Goal: Obtain resource: Obtain resource

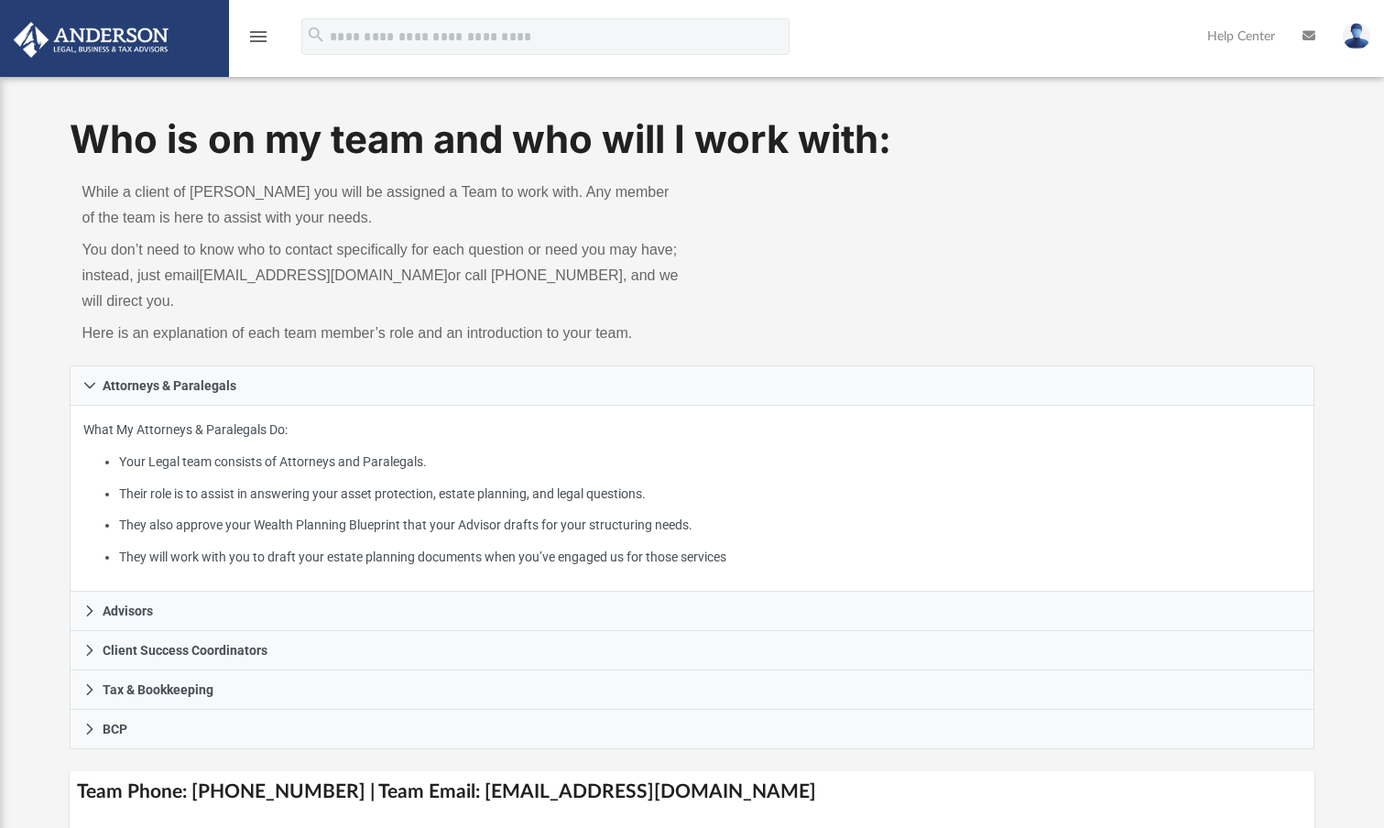
click at [254, 36] on icon "menu" at bounding box center [258, 37] width 22 height 22
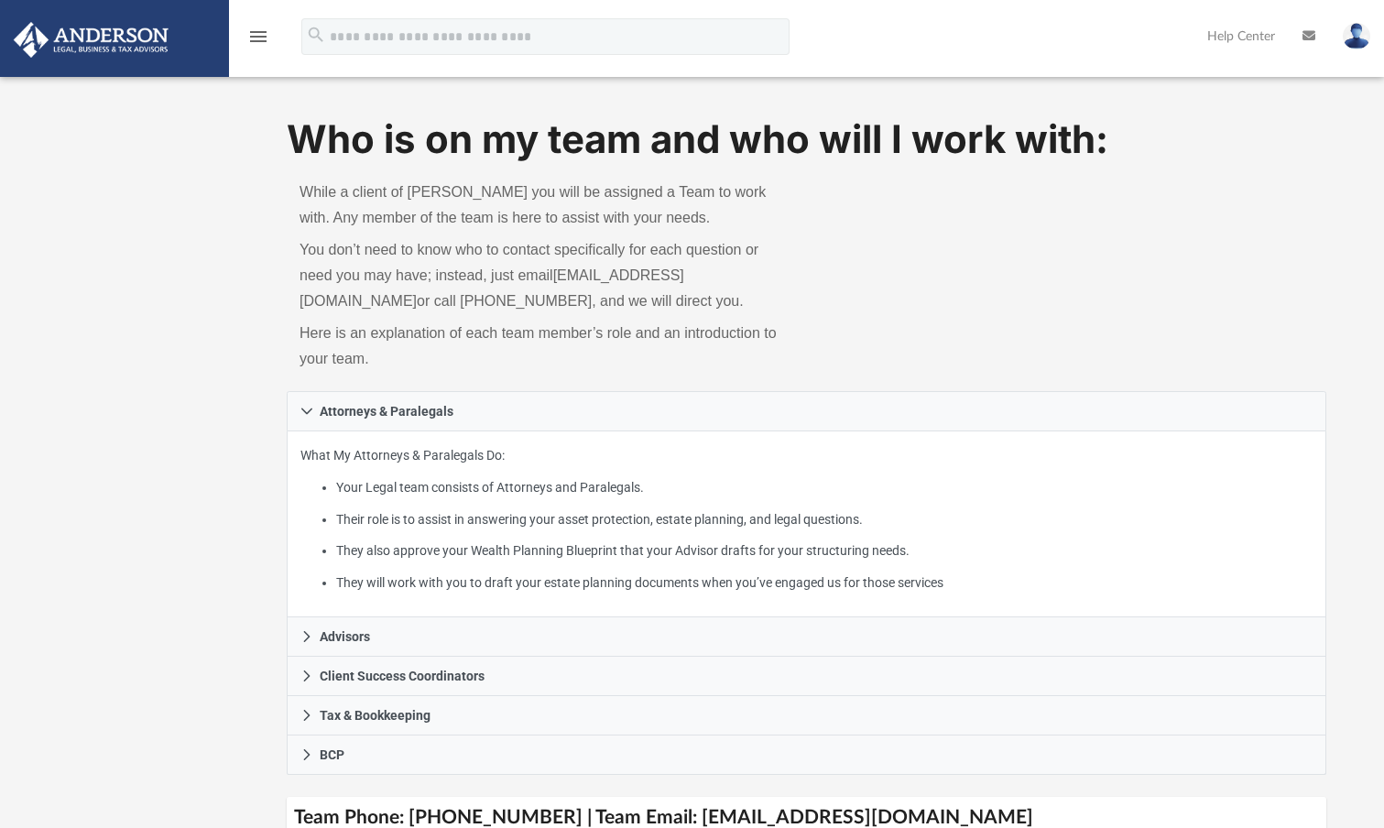
click at [179, 49] on link at bounding box center [114, 38] width 230 height 78
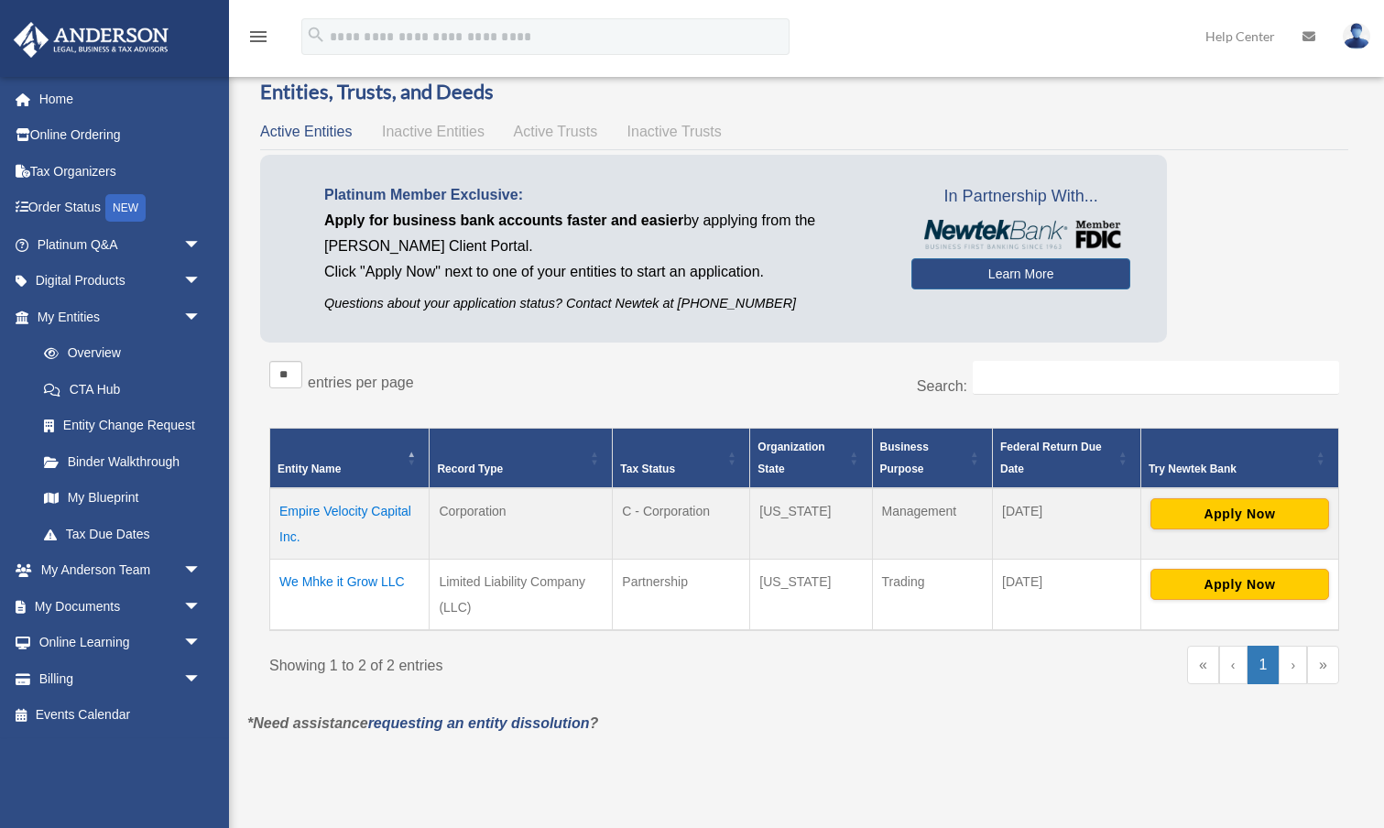
scroll to position [57, 0]
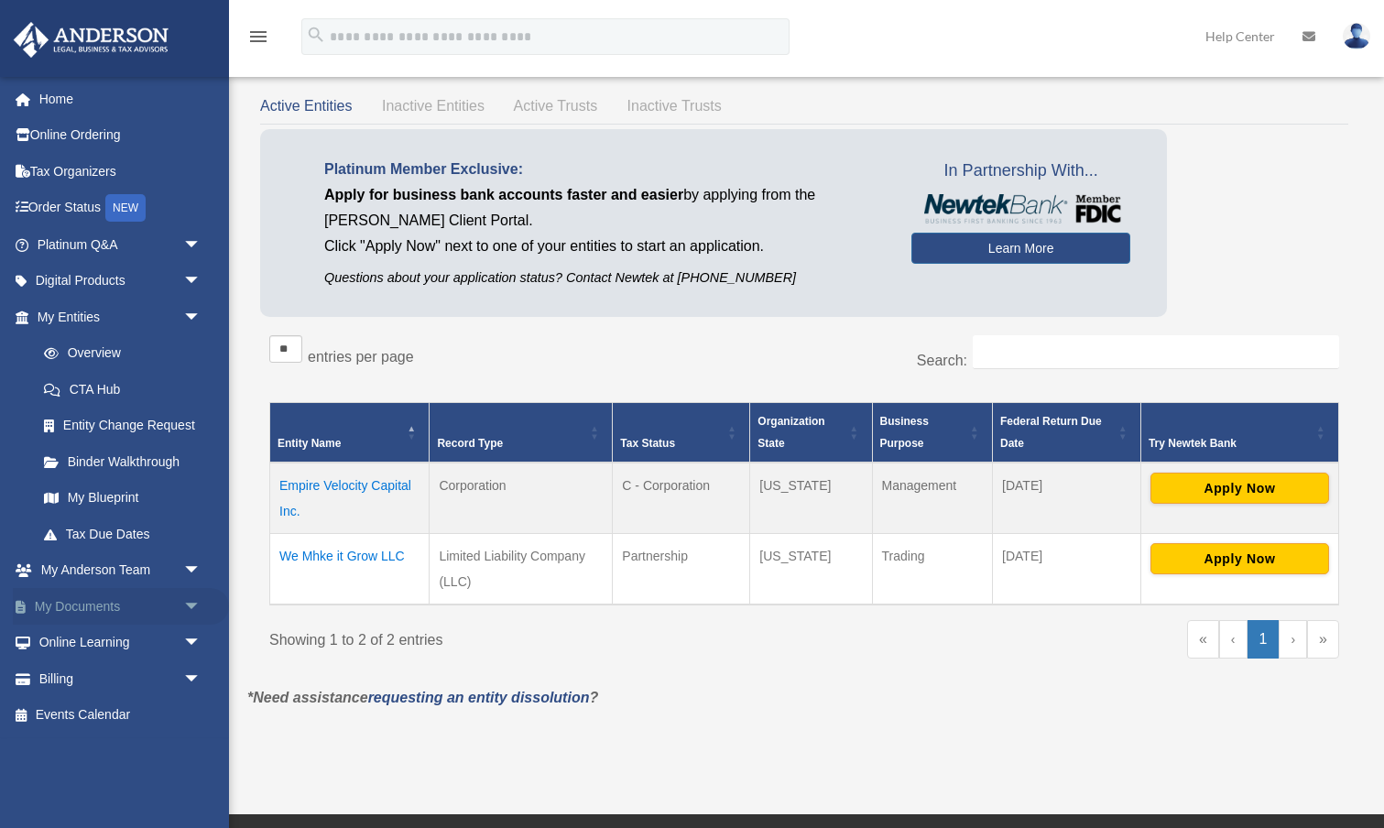
click at [115, 600] on link "My Documents arrow_drop_down" at bounding box center [121, 606] width 216 height 37
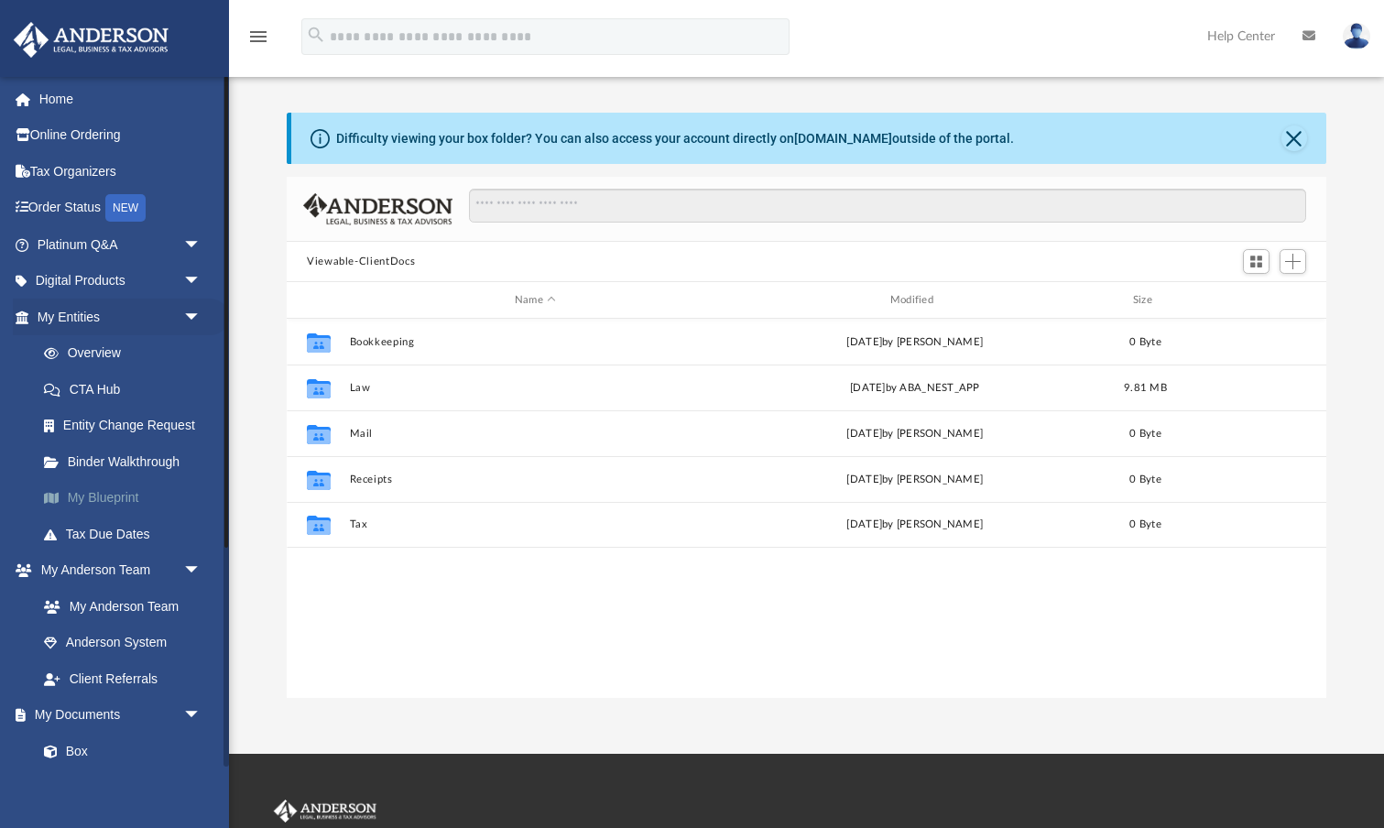
scroll to position [417, 1040]
click at [126, 462] on link "Binder Walkthrough" at bounding box center [127, 461] width 203 height 37
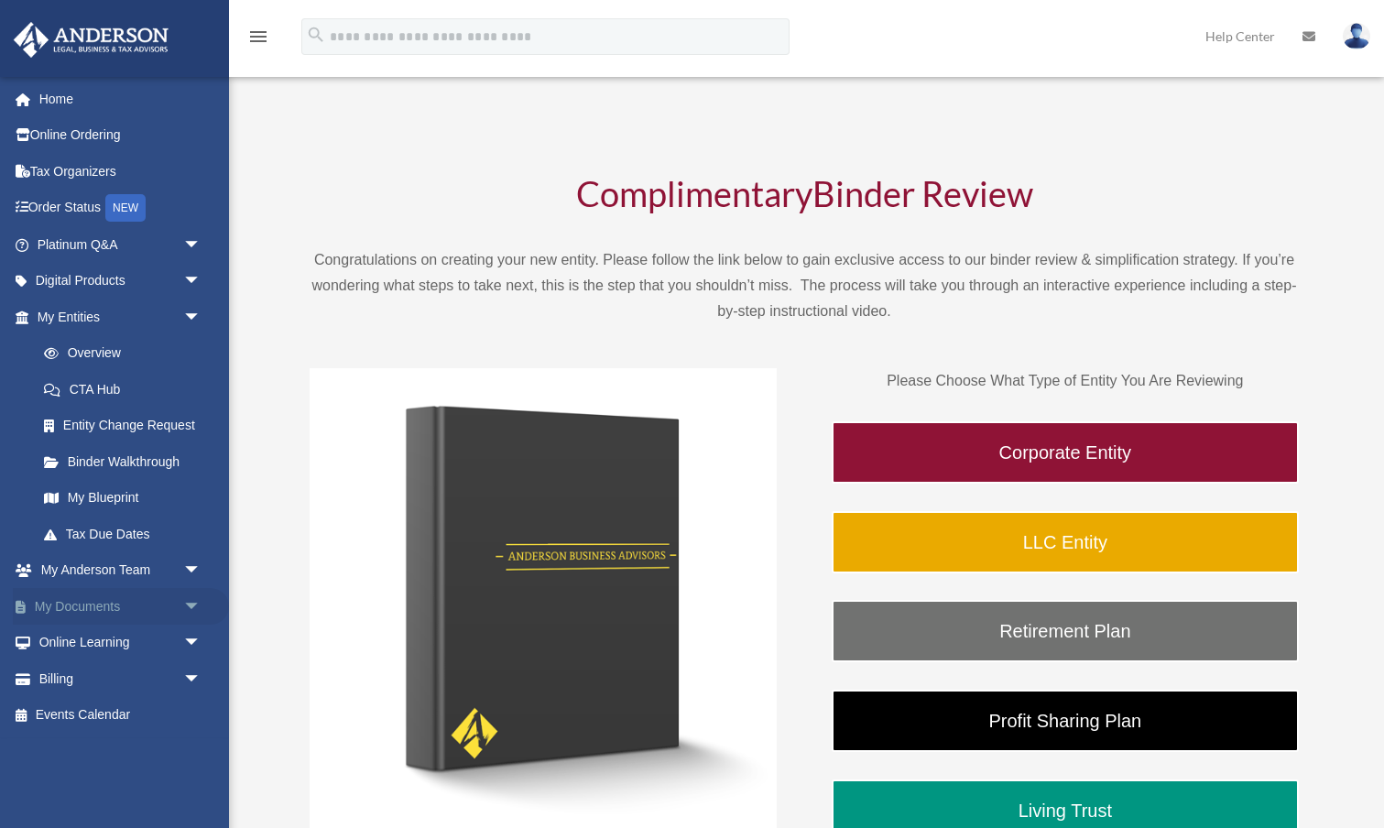
click at [109, 598] on link "My Documents arrow_drop_down" at bounding box center [121, 606] width 216 height 37
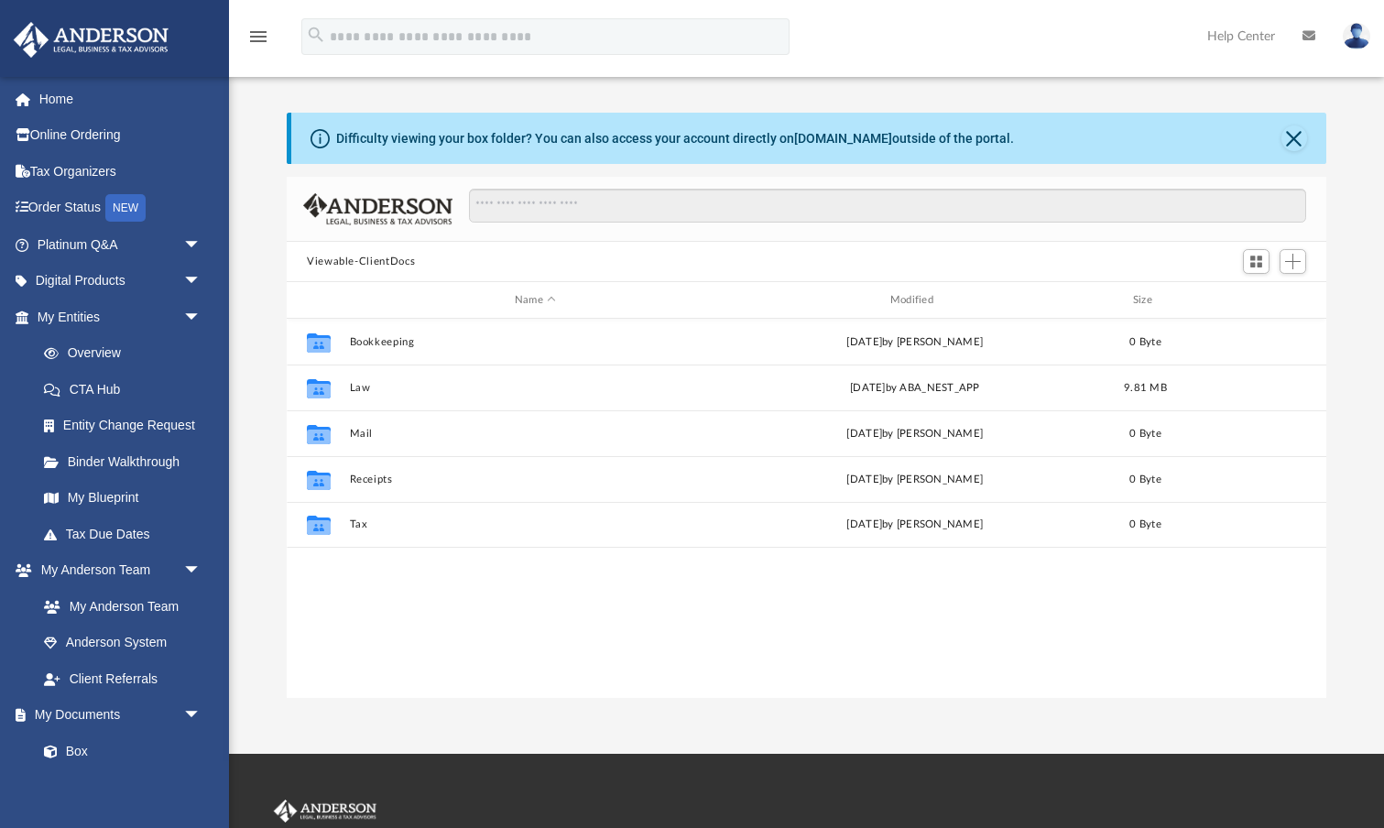
scroll to position [417, 1040]
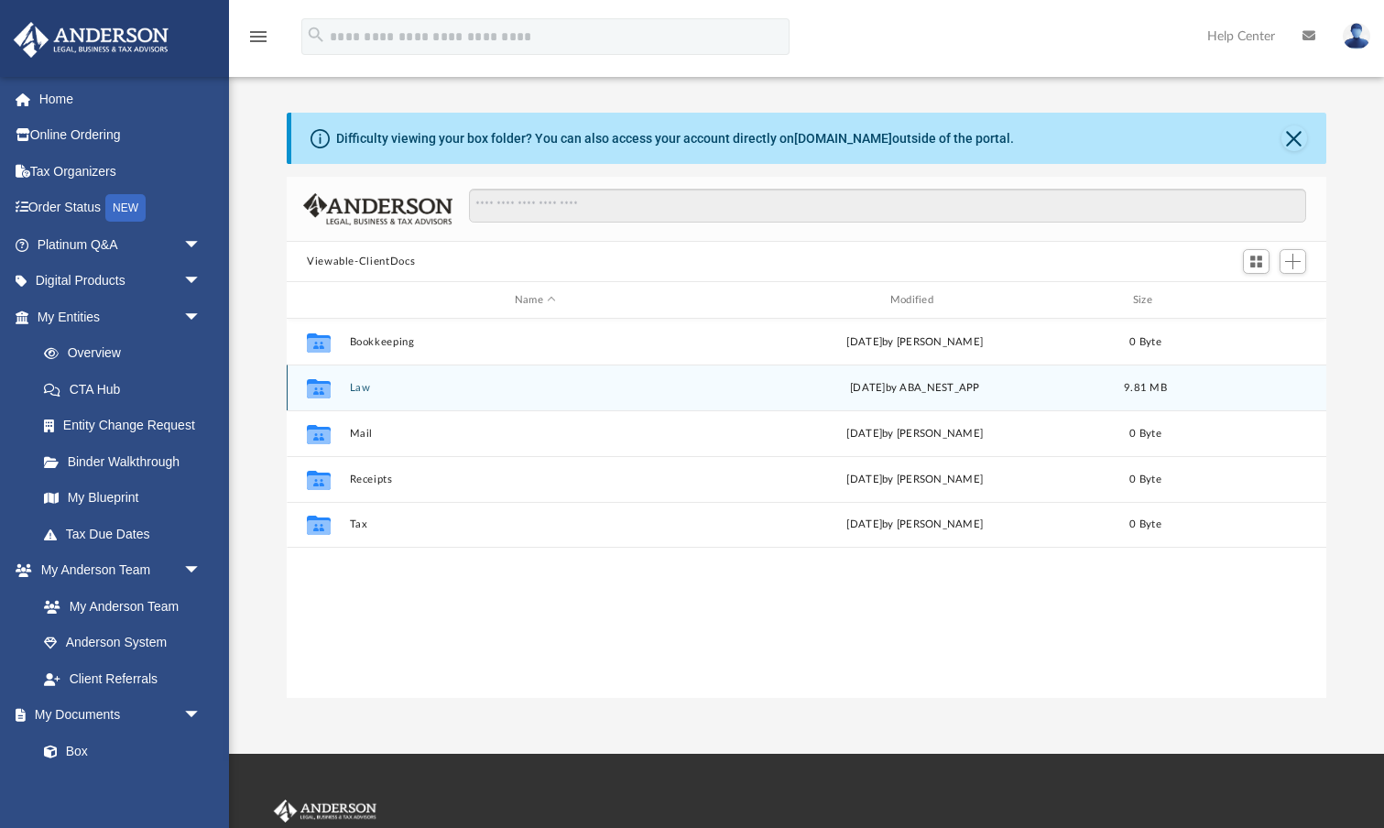
click at [364, 384] on button "Law" at bounding box center [536, 388] width 372 height 12
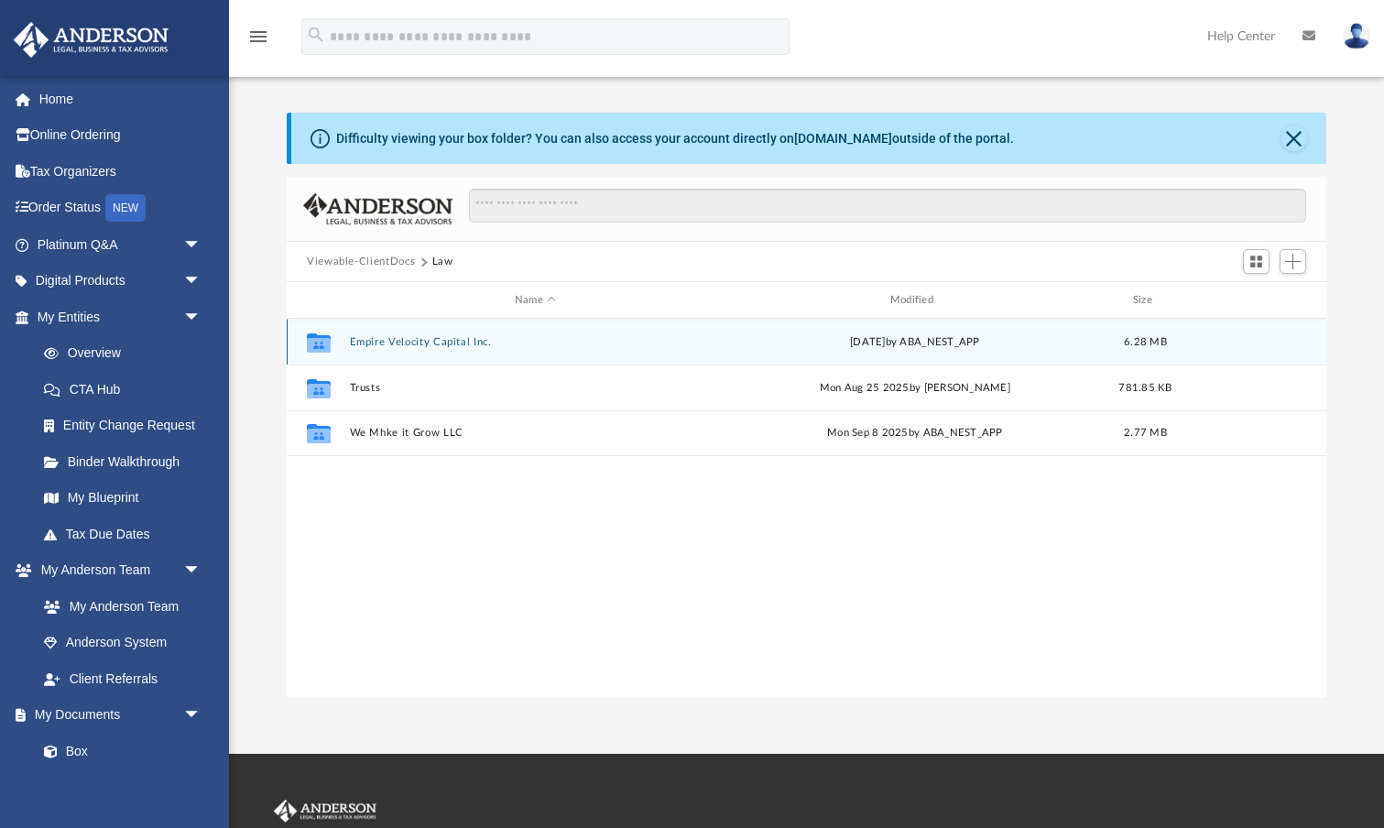
click at [454, 339] on button "Empire Velocity Capital Inc." at bounding box center [536, 342] width 372 height 12
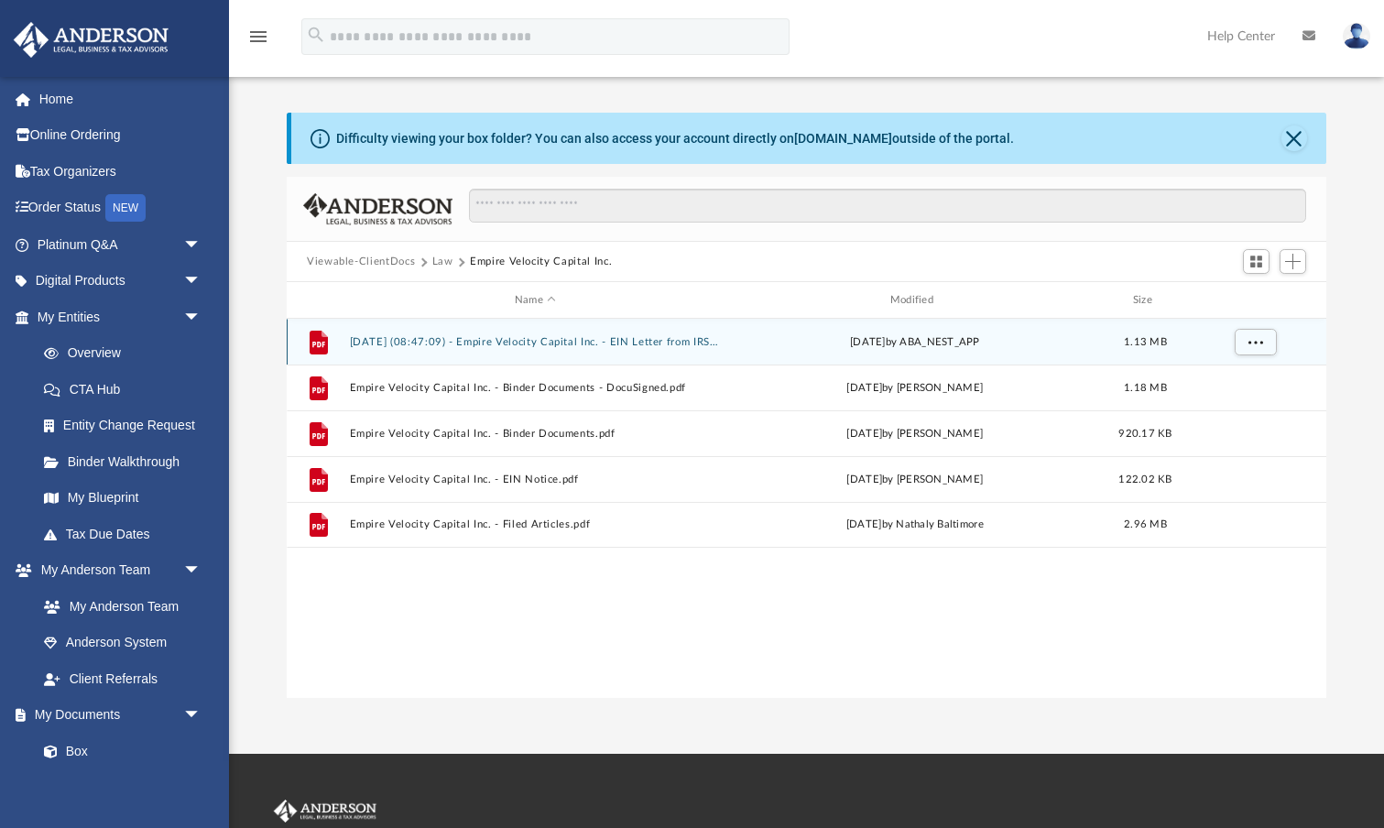
click at [553, 340] on button "2025.10.02 (08:47:09) - Empire Velocity Capital Inc. - EIN Letter from IRS.pdf" at bounding box center [536, 342] width 372 height 12
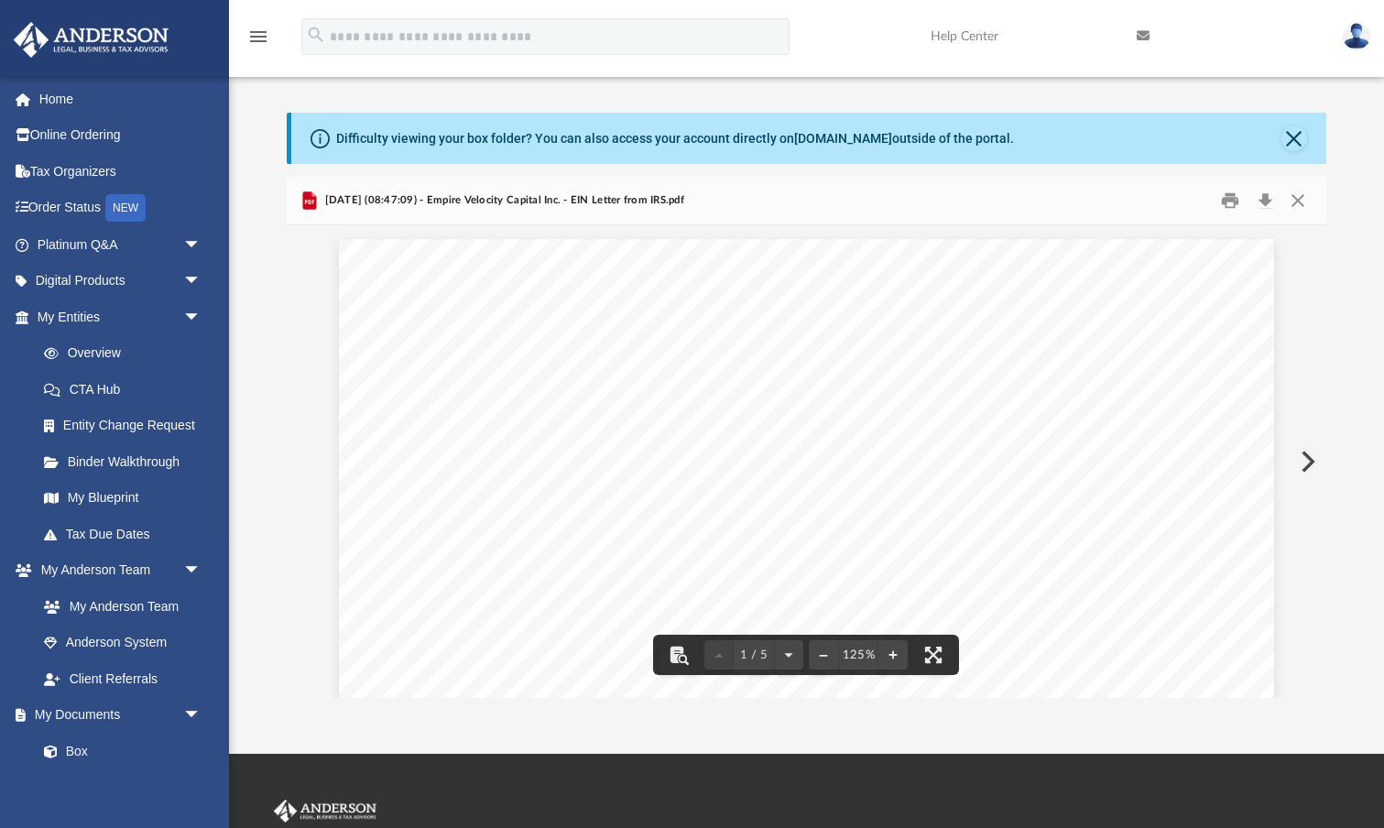
scroll to position [0, 0]
click at [1293, 135] on button "Close" at bounding box center [1295, 139] width 26 height 26
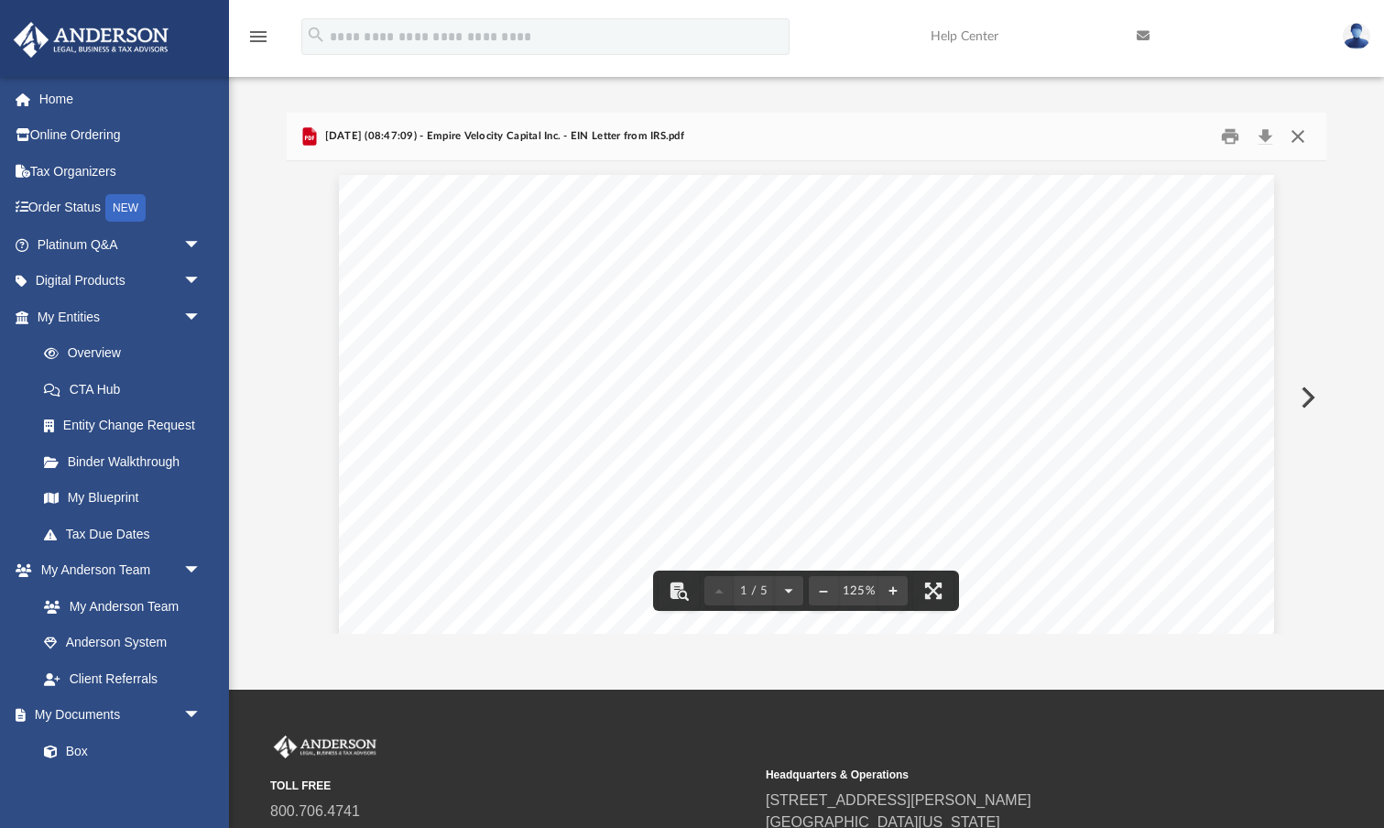
click at [1301, 132] on button "Close" at bounding box center [1298, 137] width 33 height 28
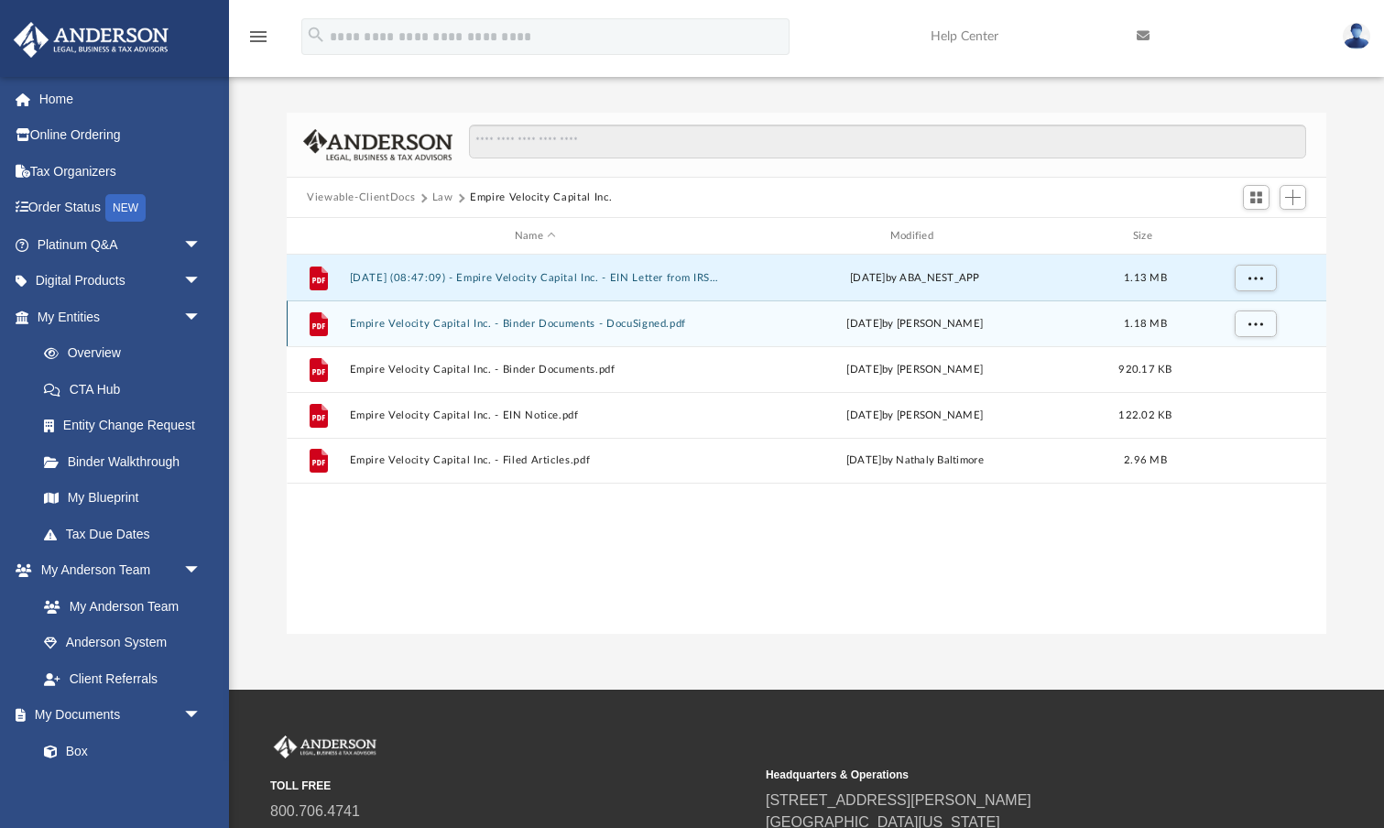
click at [593, 320] on button "Empire Velocity Capital Inc. - Binder Documents - DocuSigned.pdf" at bounding box center [536, 324] width 372 height 12
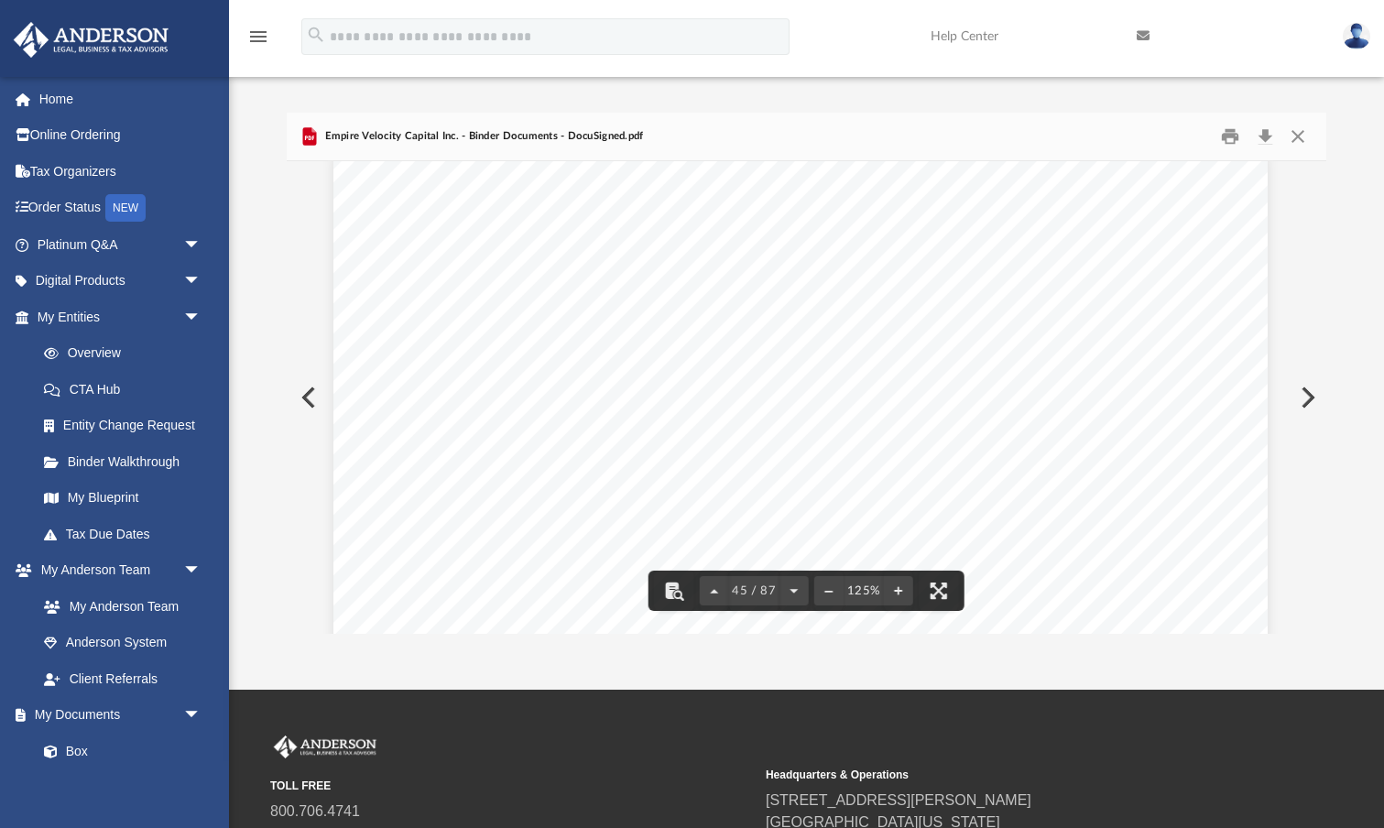
scroll to position [54446, 5]
click at [1302, 136] on button "Close" at bounding box center [1298, 137] width 33 height 28
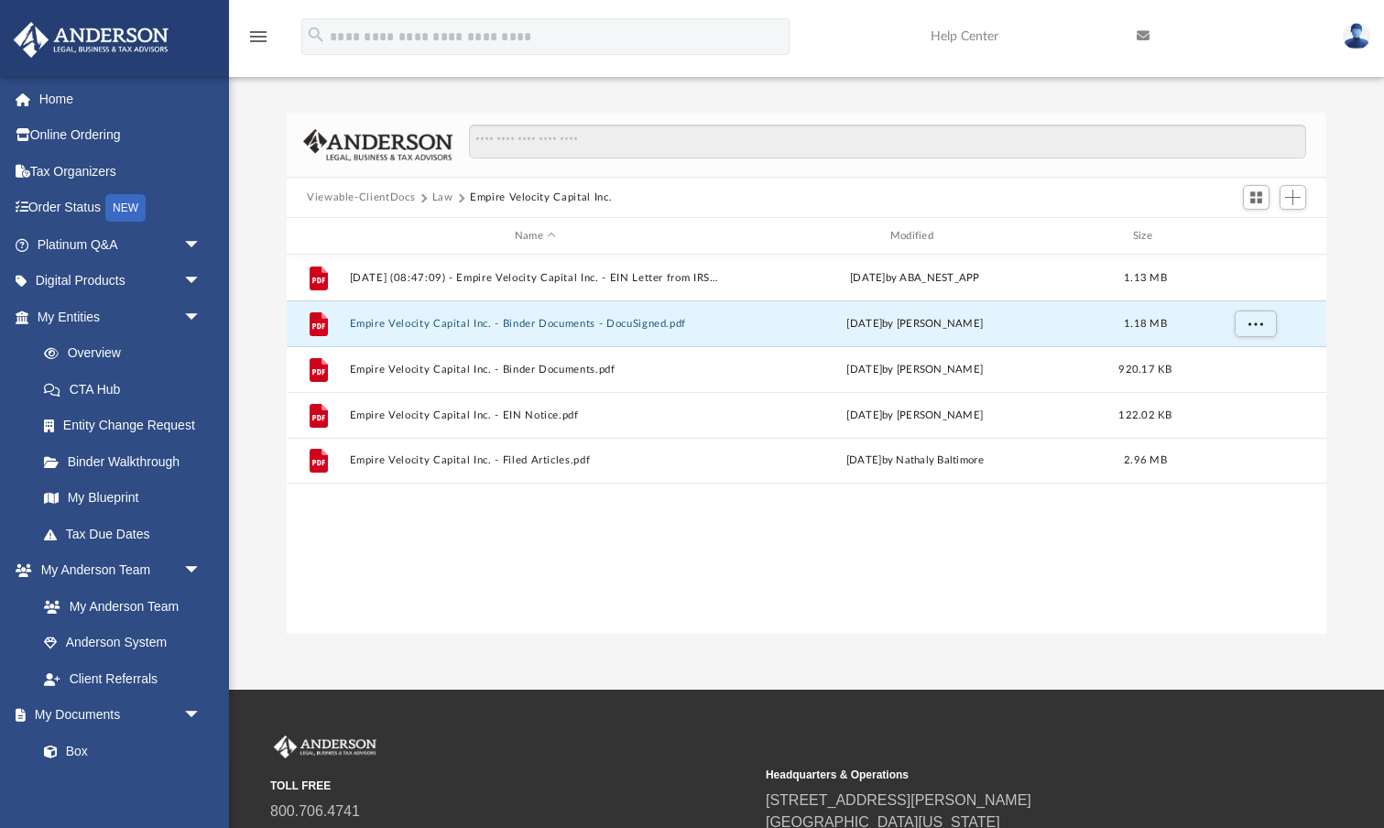
click at [438, 200] on button "Law" at bounding box center [442, 198] width 21 height 16
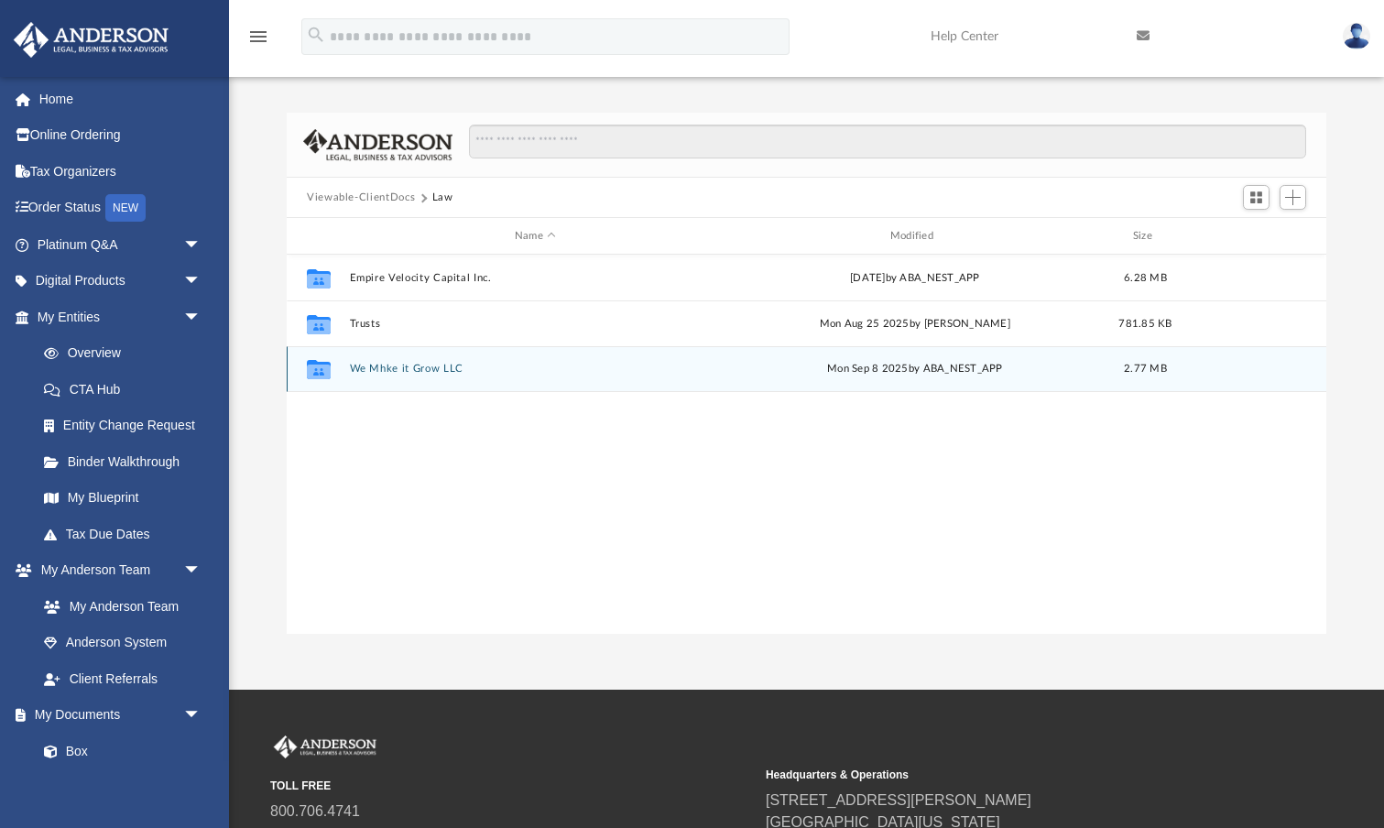
click at [422, 374] on button "We Mhke it Grow LLC" at bounding box center [536, 369] width 372 height 12
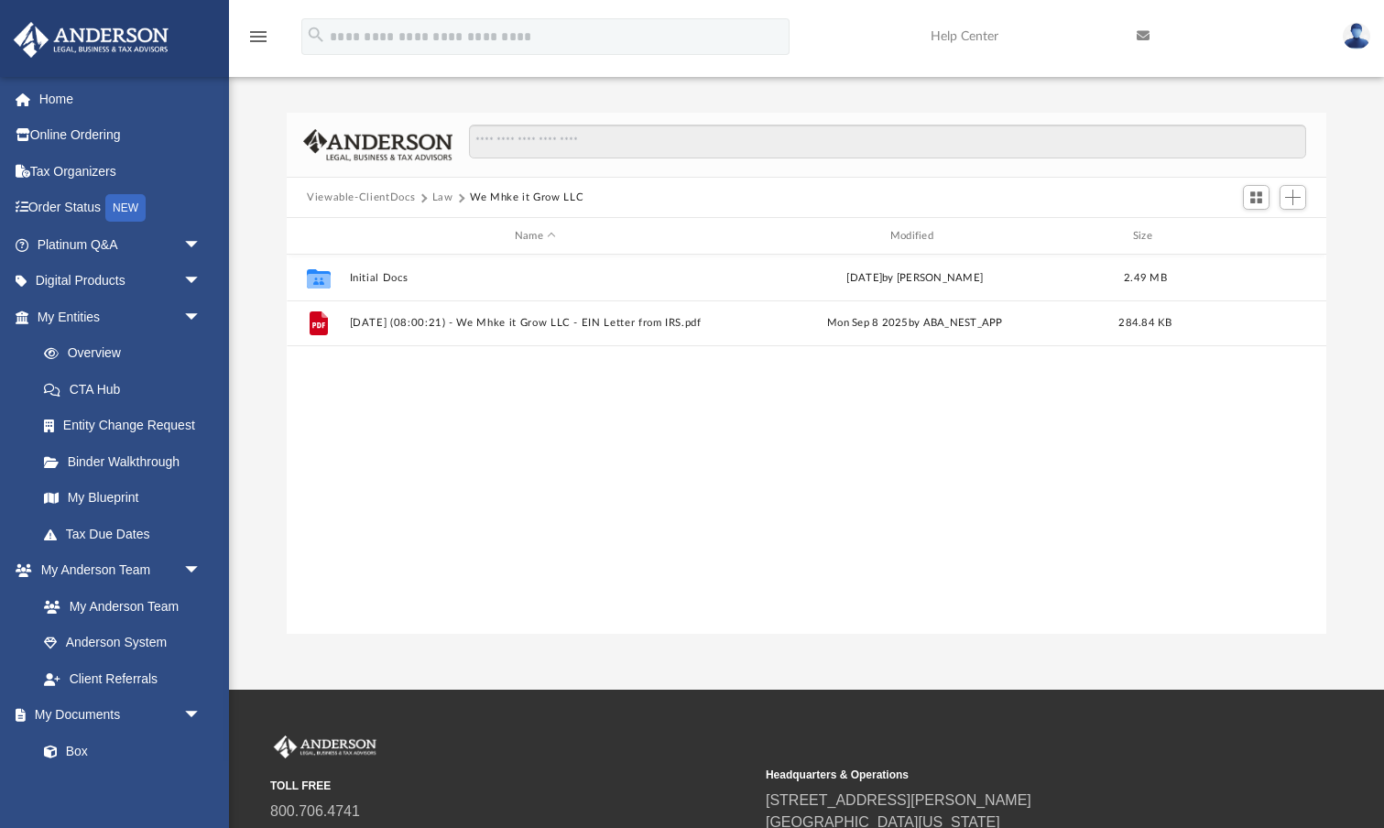
click at [387, 201] on button "Viewable-ClientDocs" at bounding box center [361, 198] width 108 height 16
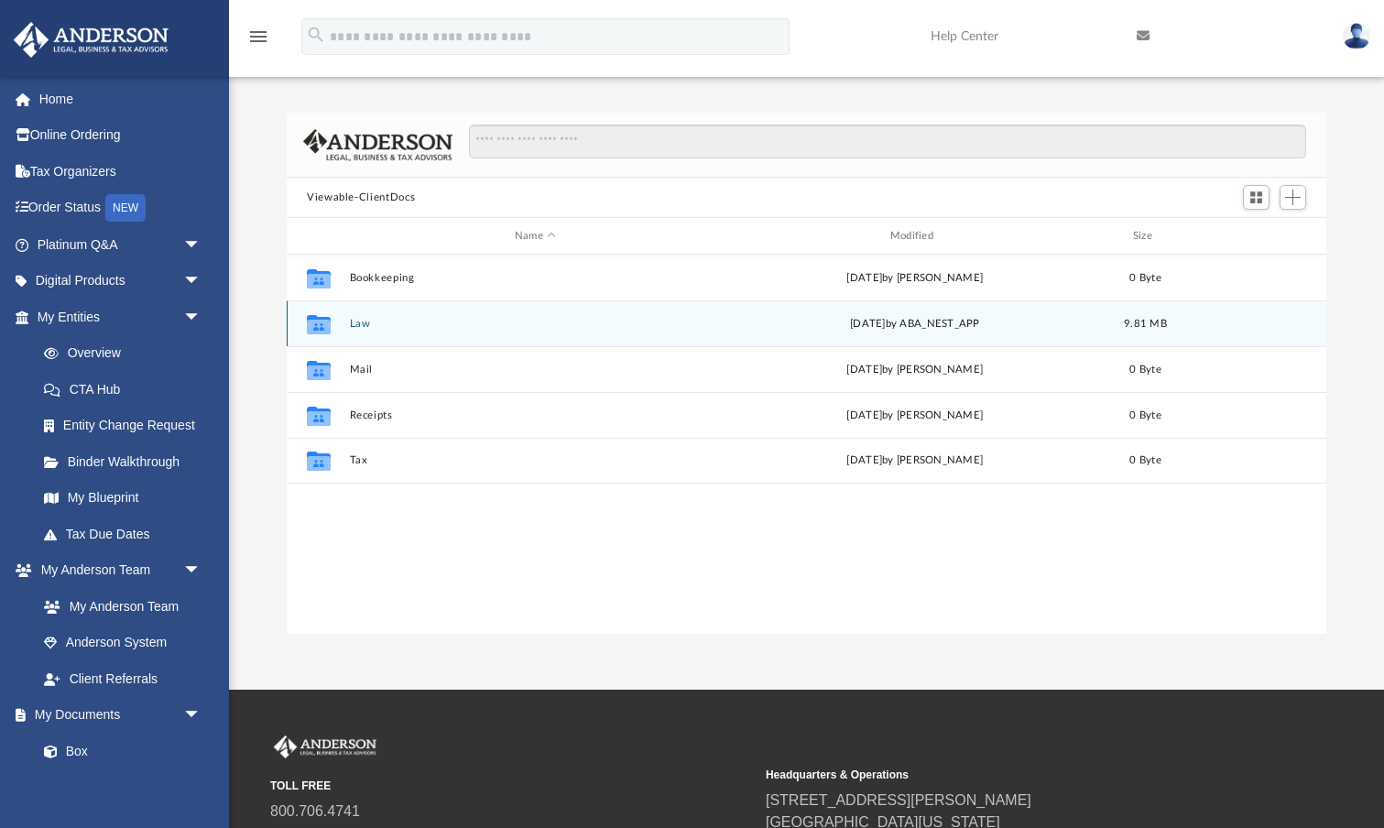
click at [402, 331] on div "Collaborated Folder Law Thu Oct 2 2025 by ABA_NEST_APP 9.81 MB" at bounding box center [807, 324] width 1040 height 46
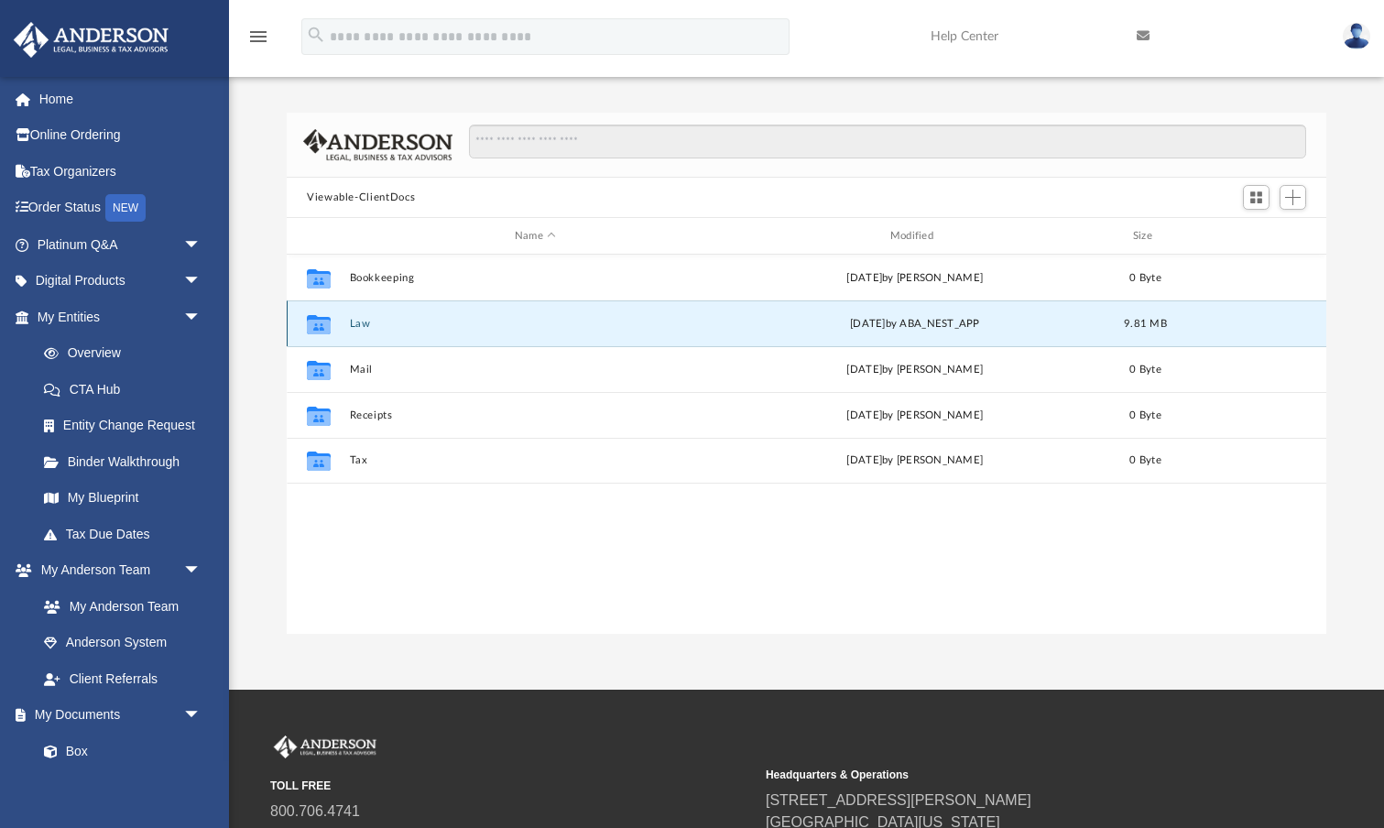
click at [362, 322] on button "Law" at bounding box center [536, 324] width 372 height 12
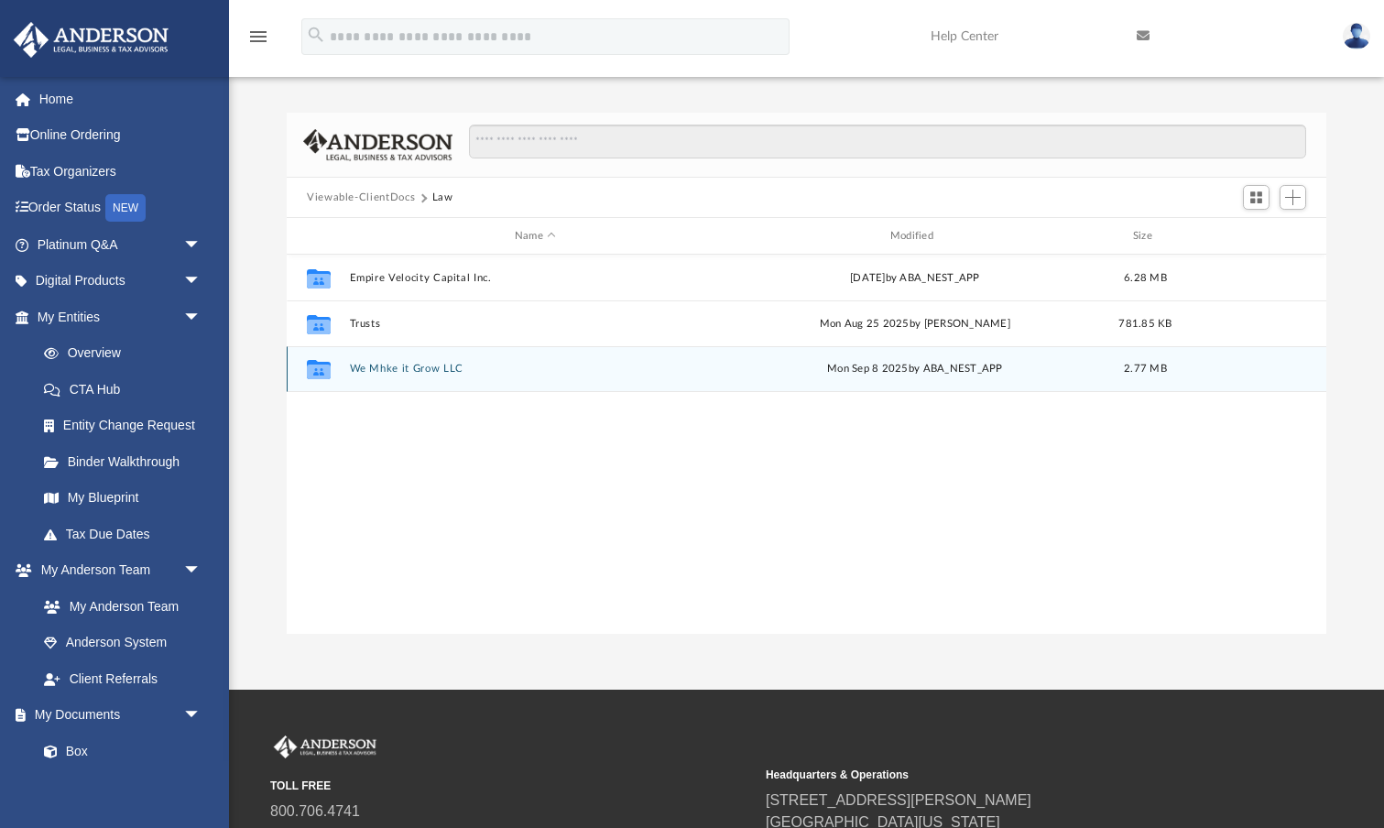
click at [388, 369] on button "We Mhke it Grow LLC" at bounding box center [536, 369] width 372 height 12
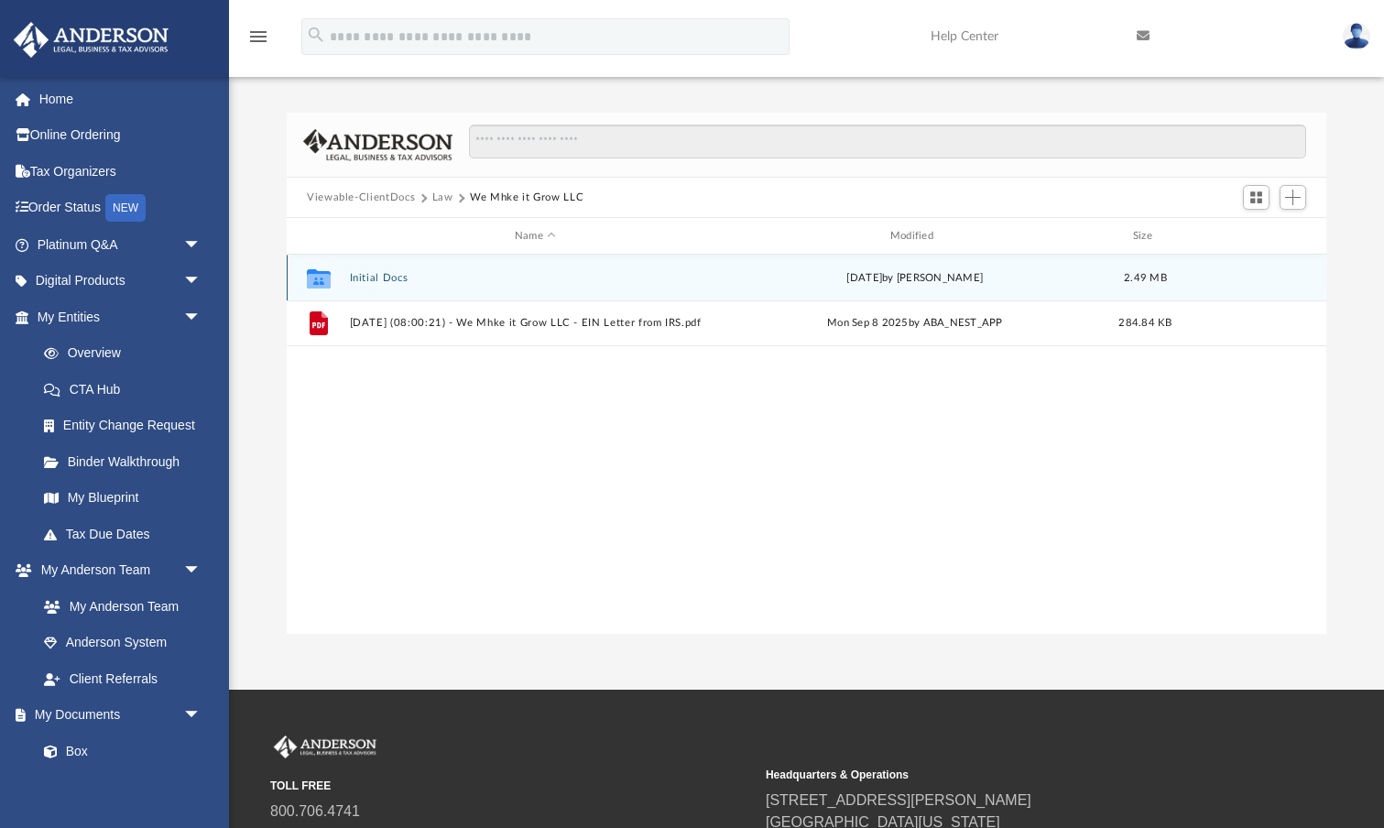
click at [399, 279] on button "Initial Docs" at bounding box center [536, 278] width 372 height 12
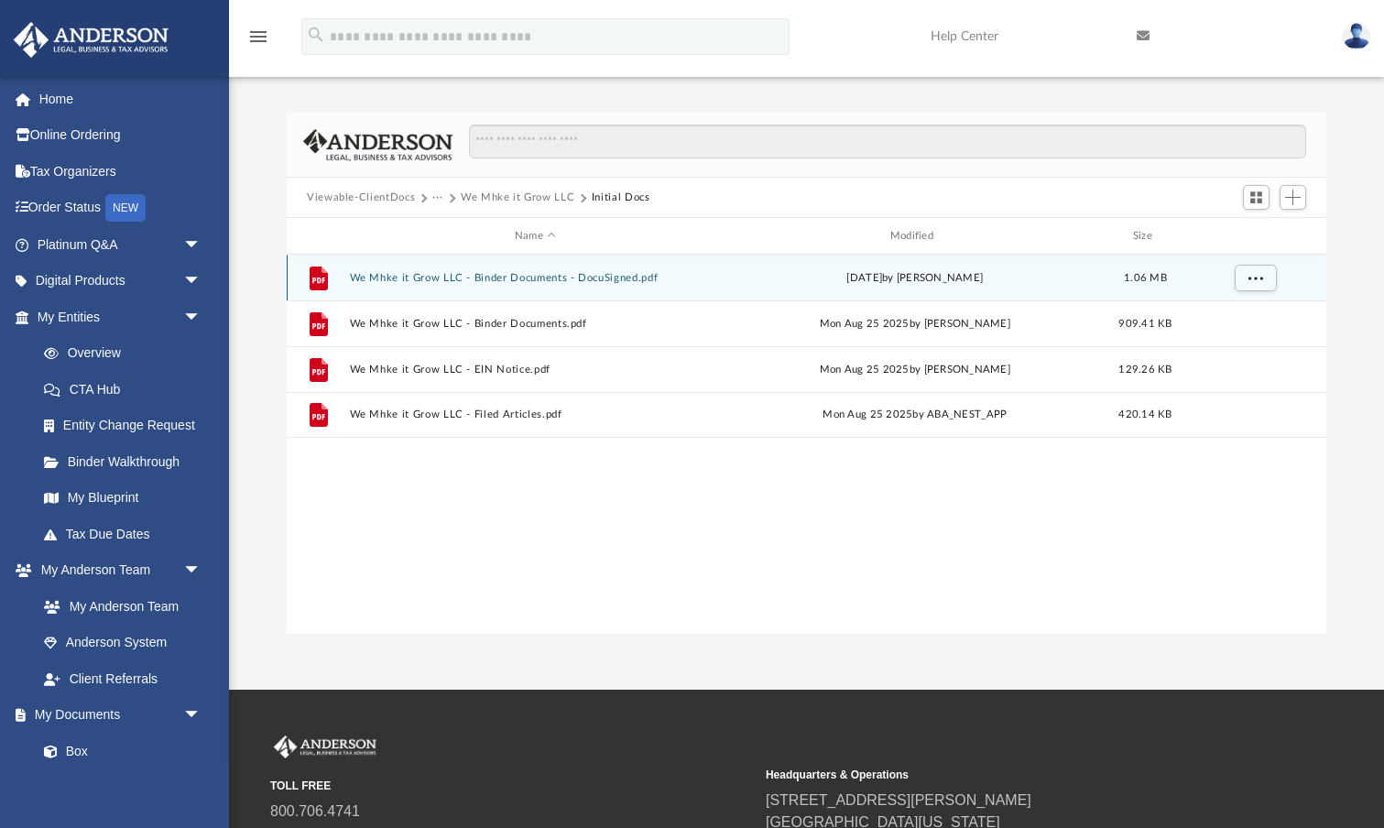
click at [607, 278] on button "We Mhke it Grow LLC - Binder Documents - DocuSigned.pdf" at bounding box center [536, 278] width 372 height 12
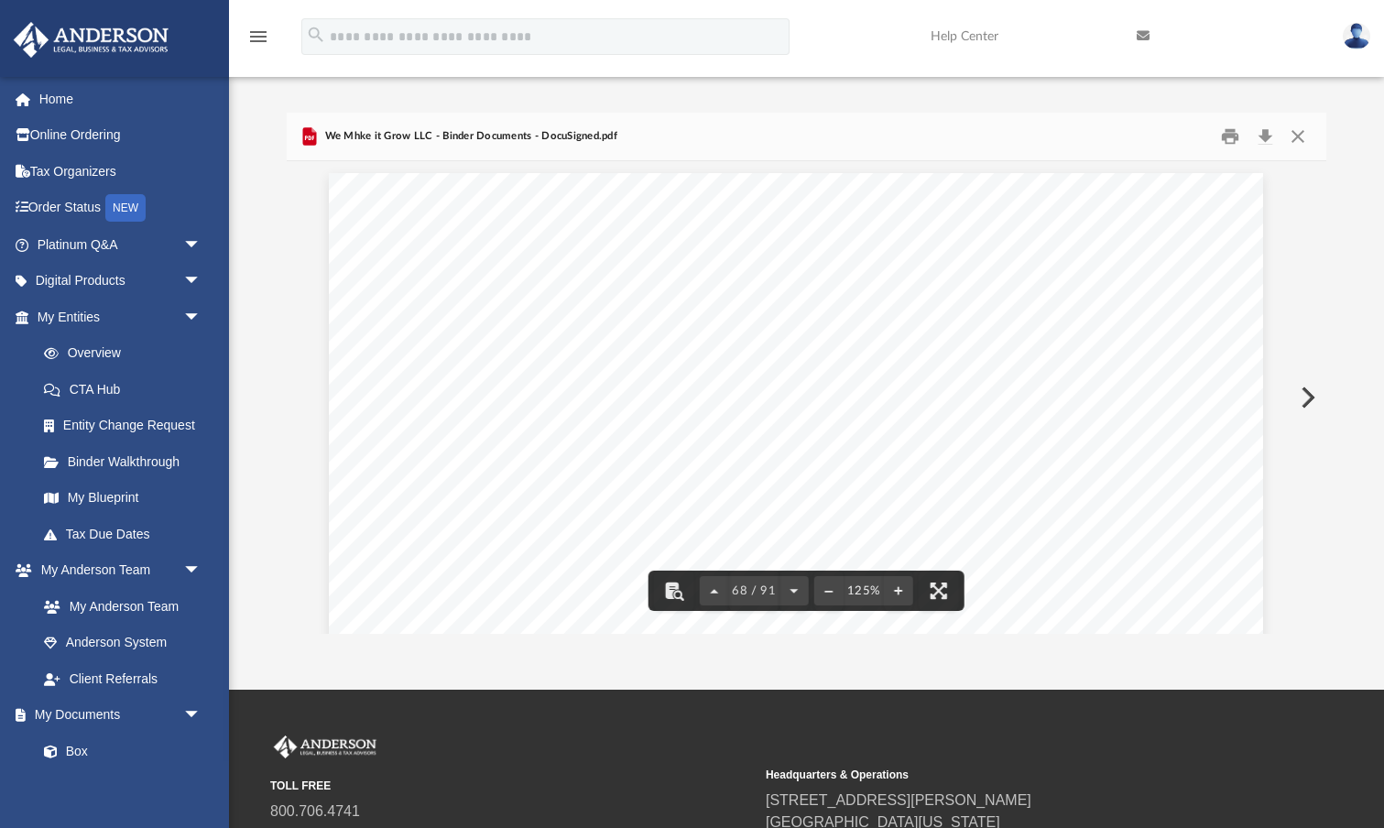
scroll to position [82902, 10]
click at [117, 461] on link "Binder Walkthrough" at bounding box center [127, 461] width 203 height 37
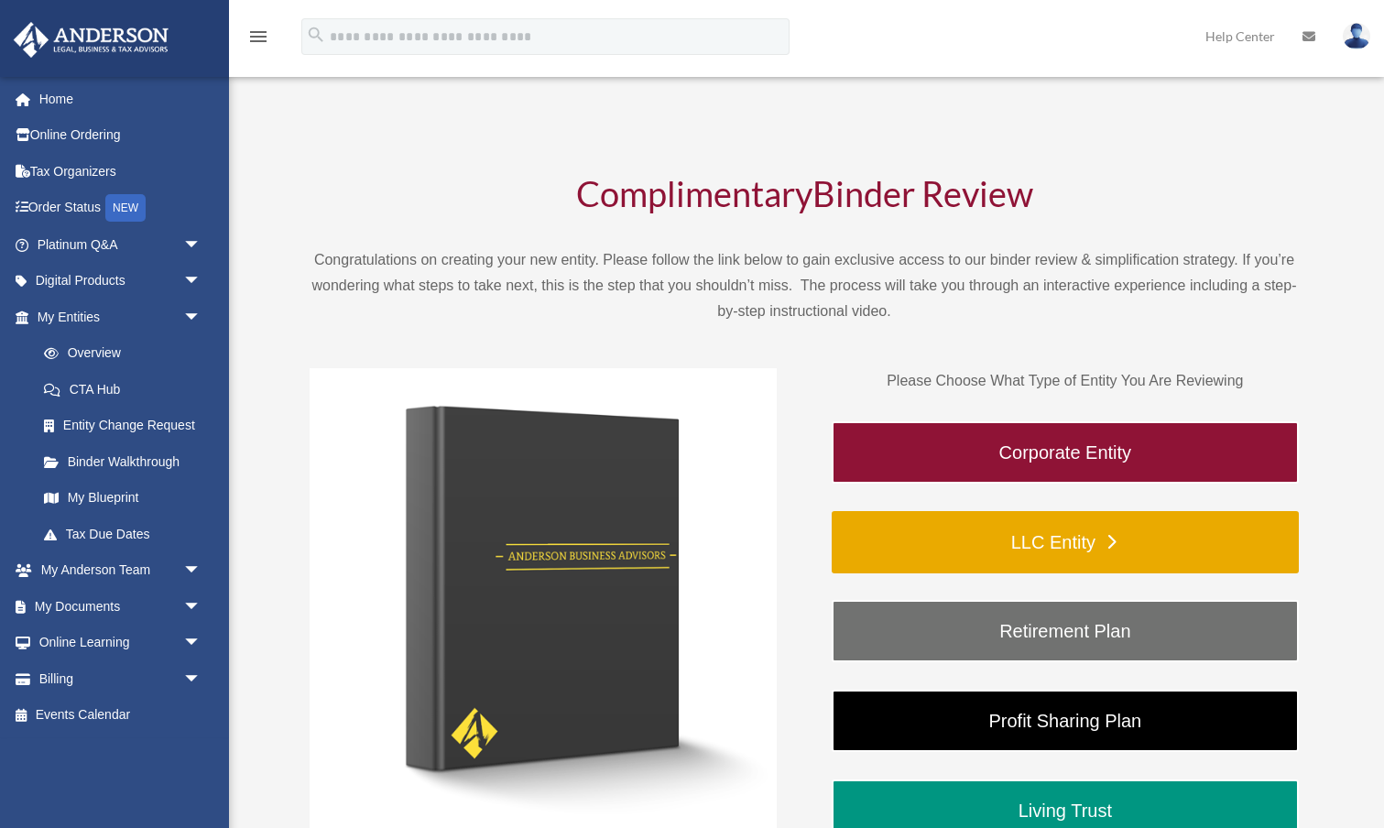
click at [996, 533] on link "LLC Entity" at bounding box center [1065, 542] width 467 height 62
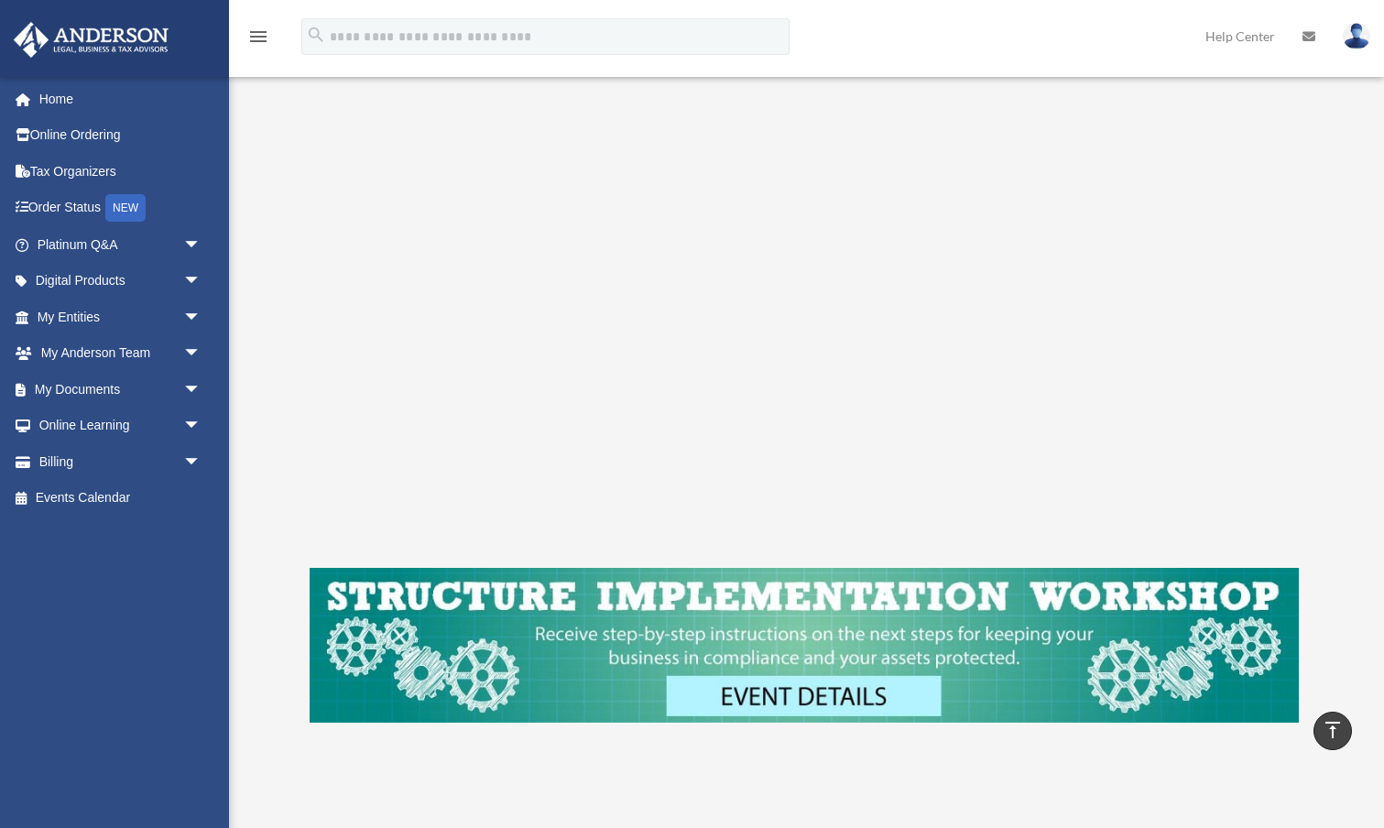
scroll to position [312, 0]
click at [95, 42] on img at bounding box center [91, 40] width 166 height 36
